Goal: Check status: Check status

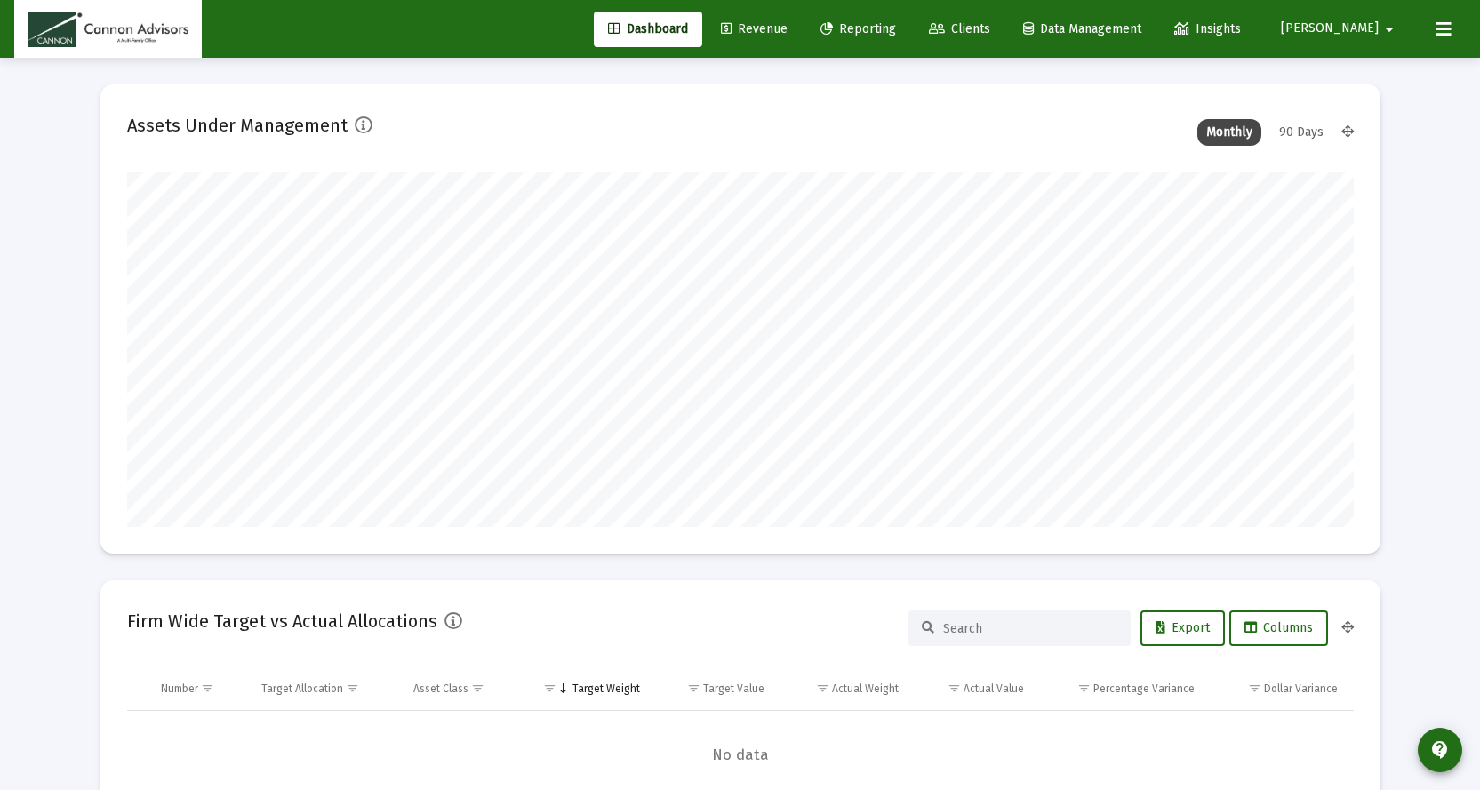
scroll to position [356, 660]
type input "[DATE]"
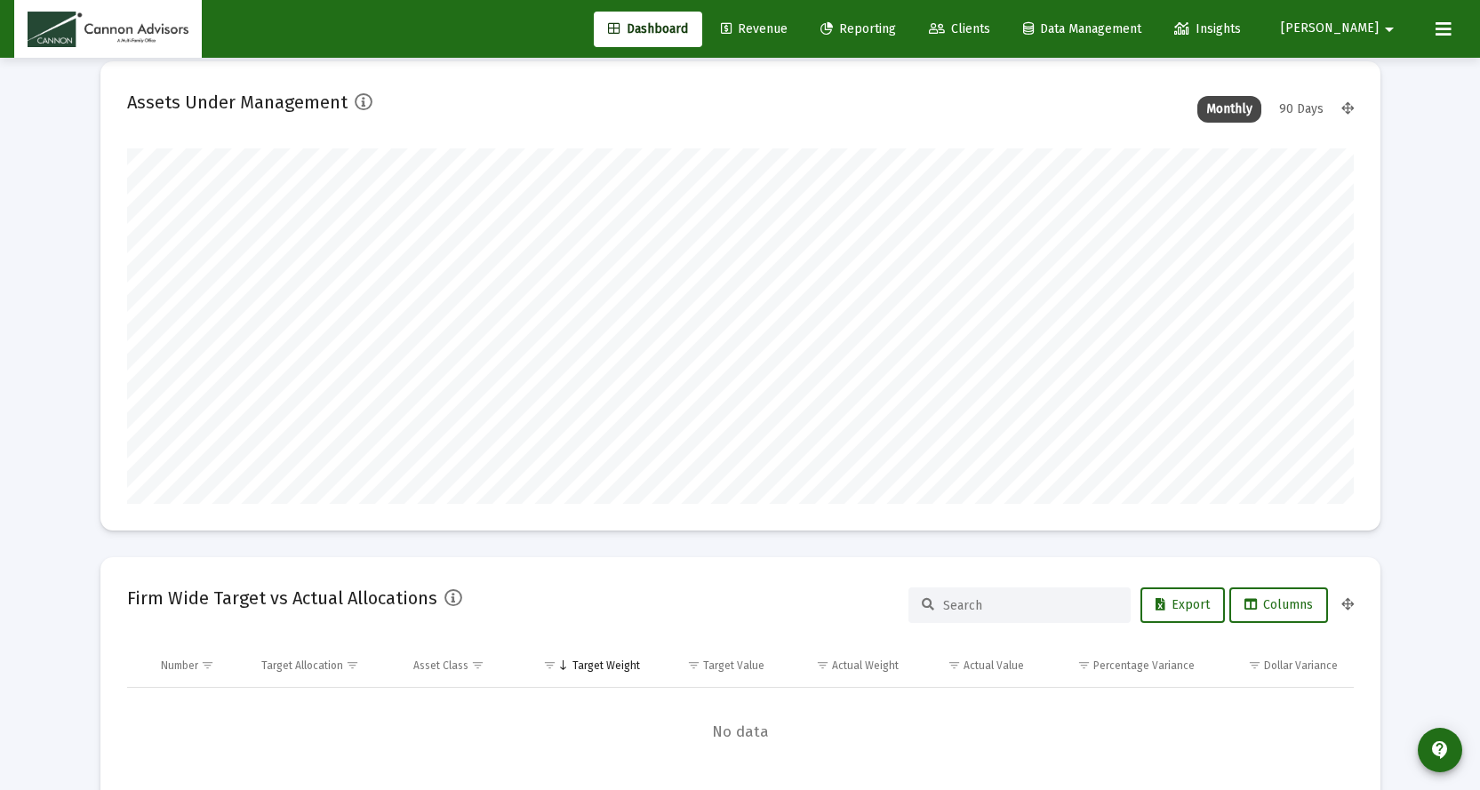
scroll to position [0, 0]
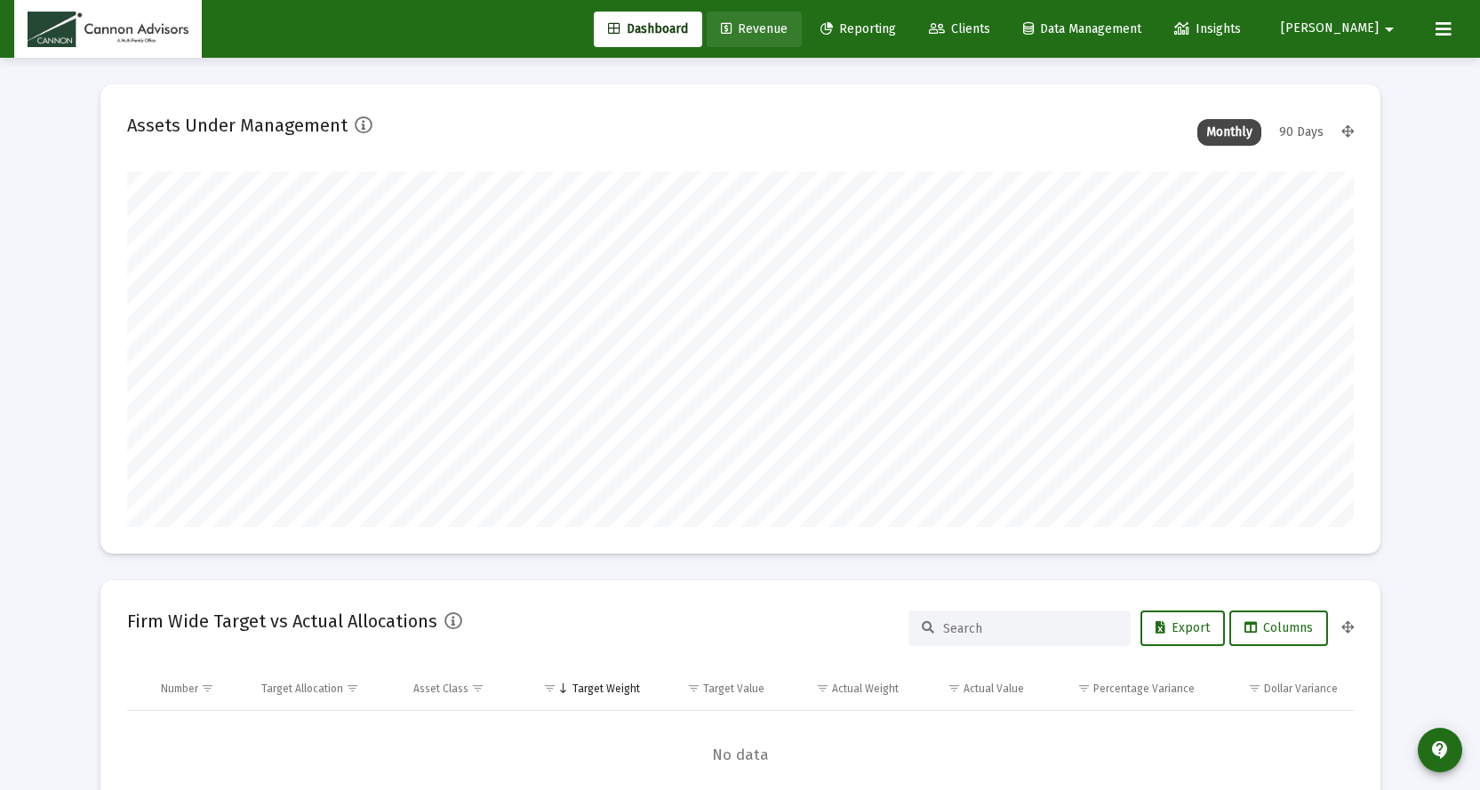
click at [788, 25] on span "Revenue" at bounding box center [754, 28] width 67 height 15
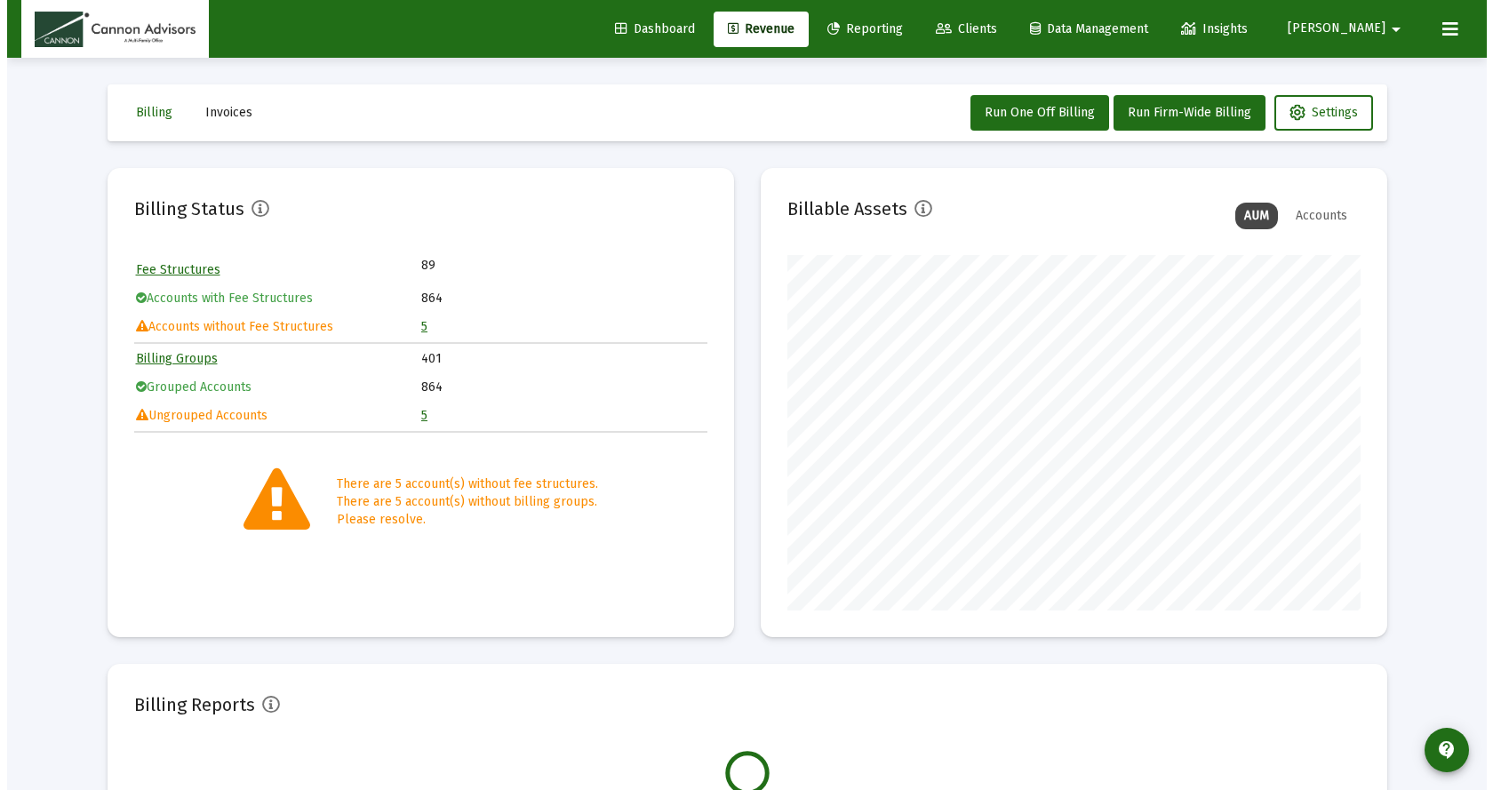
scroll to position [356, 573]
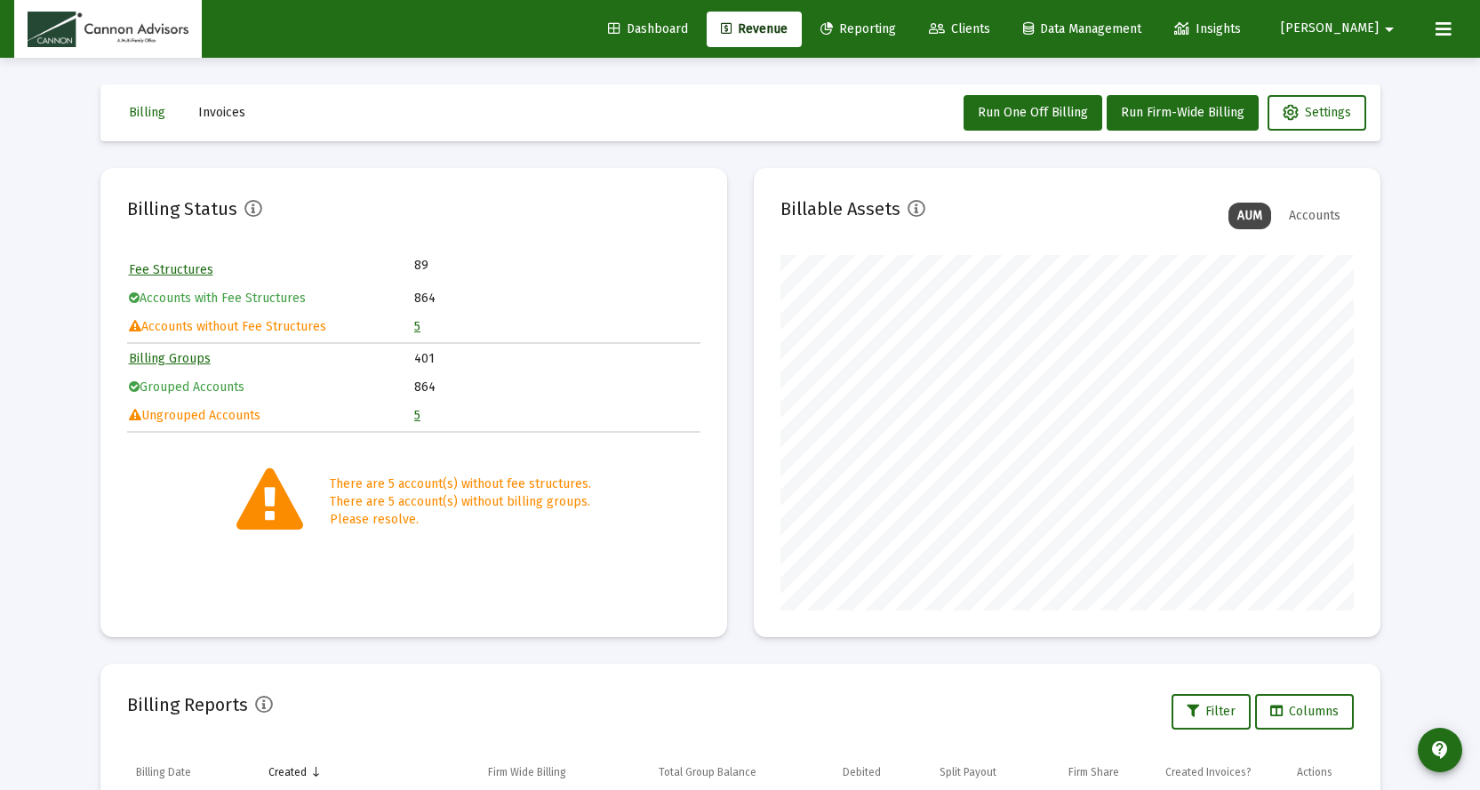
click at [420, 329] on link "5" at bounding box center [417, 326] width 6 height 15
